Goal: Task Accomplishment & Management: Use online tool/utility

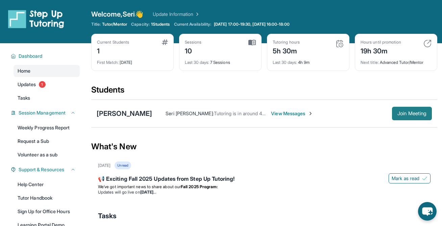
click at [401, 113] on span "Join Meeting" at bounding box center [411, 114] width 29 height 4
